Goal: Task Accomplishment & Management: Manage account settings

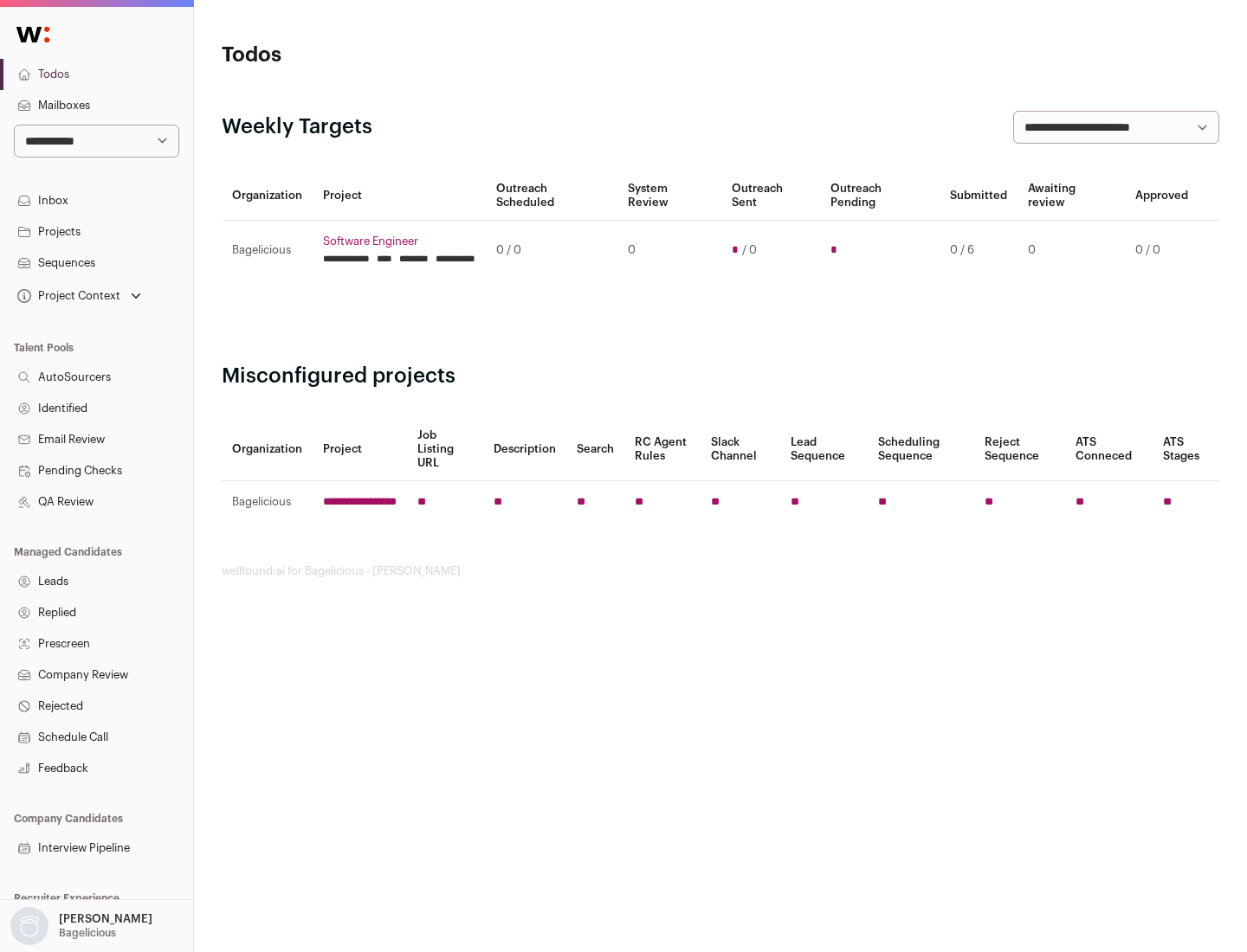
click at [96, 231] on link "Projects" at bounding box center [96, 232] width 194 height 31
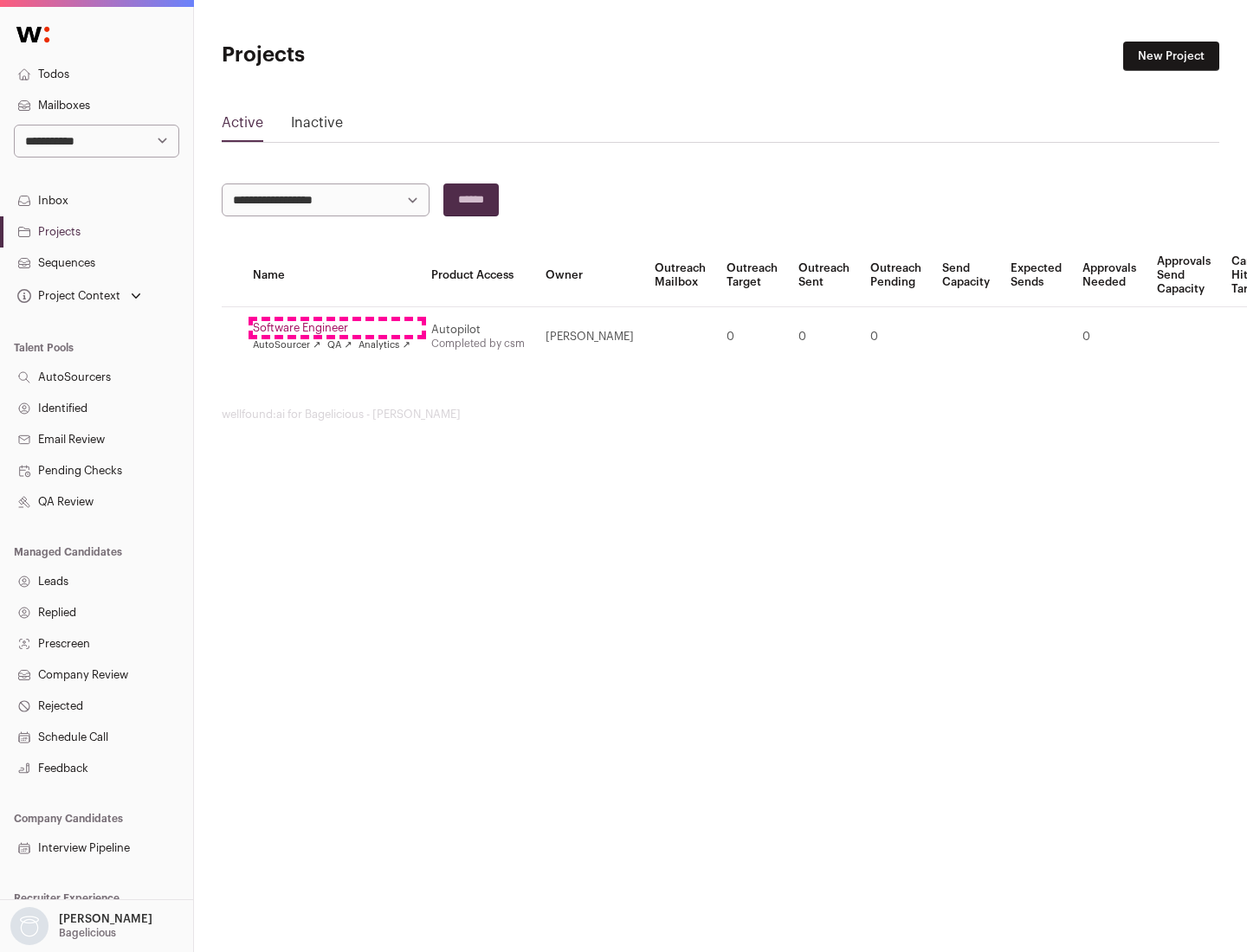
click at [337, 328] on link "Software Engineer" at bounding box center [332, 327] width 158 height 14
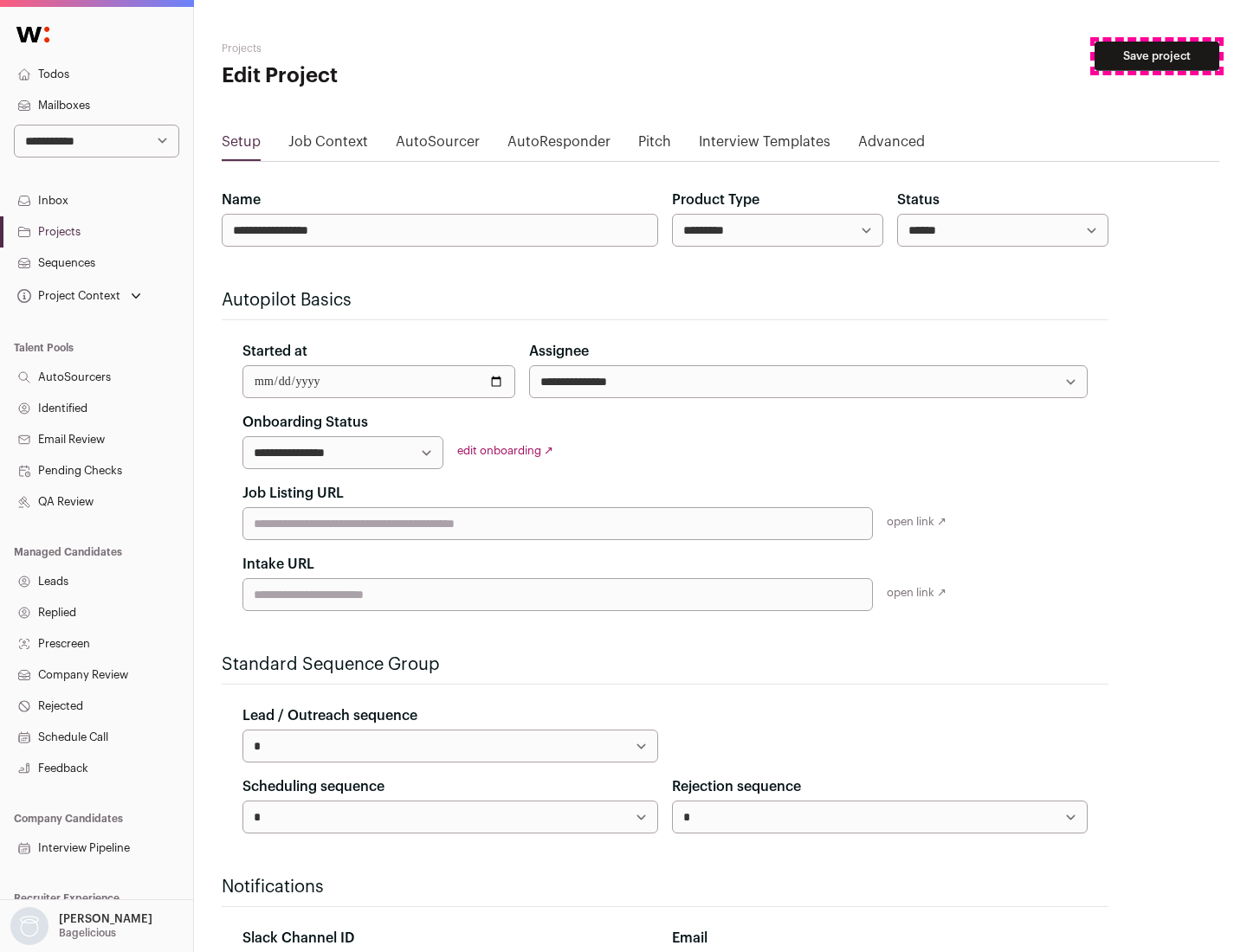
click at [1157, 56] on button "Save project" at bounding box center [1157, 56] width 125 height 29
